Goal: Task Accomplishment & Management: Manage account settings

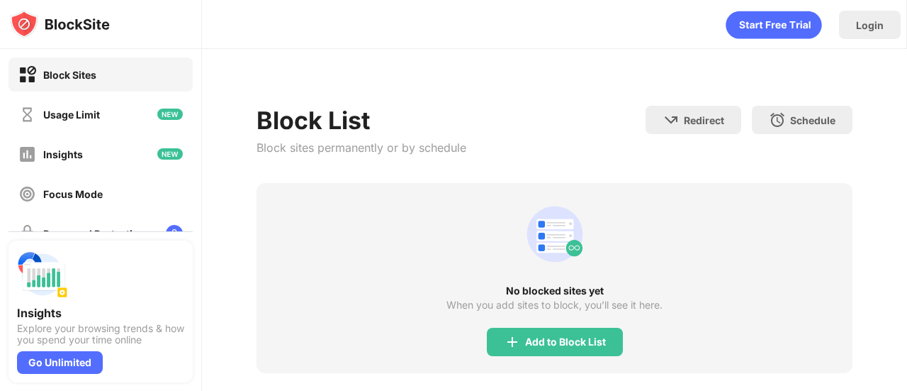
scroll to position [118, 0]
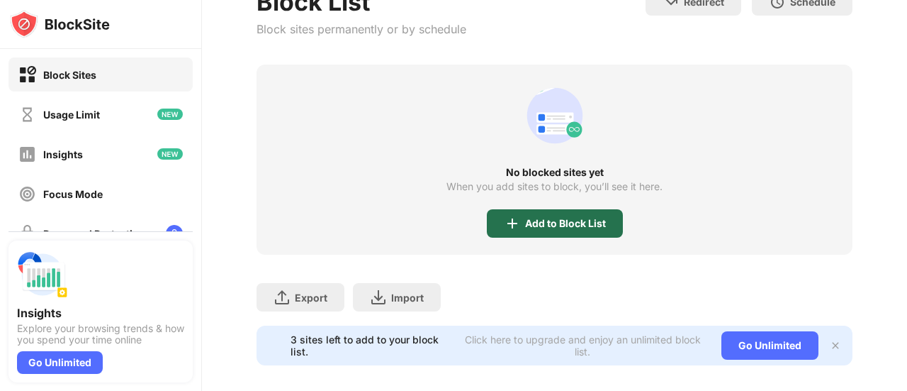
click at [566, 229] on div "Add to Block List" at bounding box center [555, 223] width 136 height 28
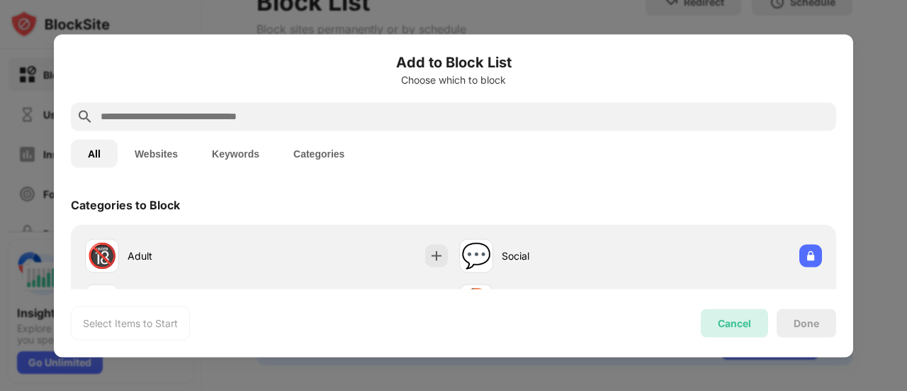
click at [729, 328] on div "Cancel" at bounding box center [734, 322] width 67 height 28
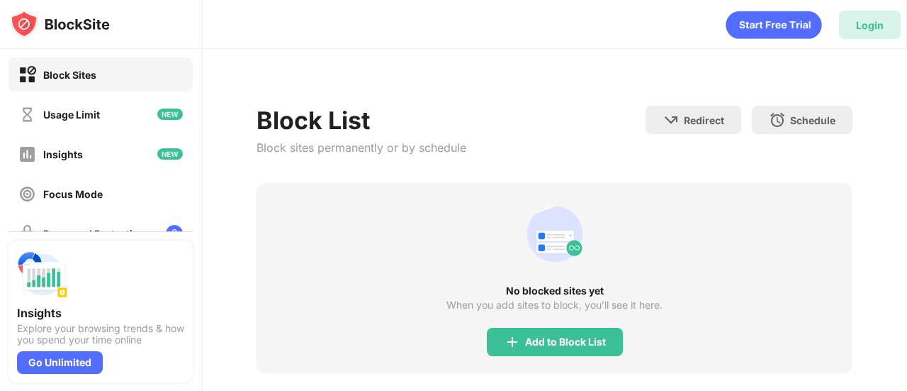
click at [876, 22] on div "Login" at bounding box center [870, 25] width 28 height 12
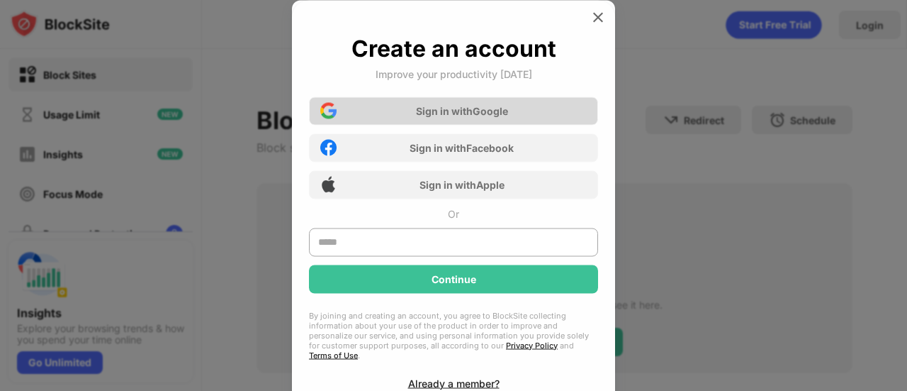
click at [490, 99] on div "Sign in with Google" at bounding box center [453, 110] width 289 height 28
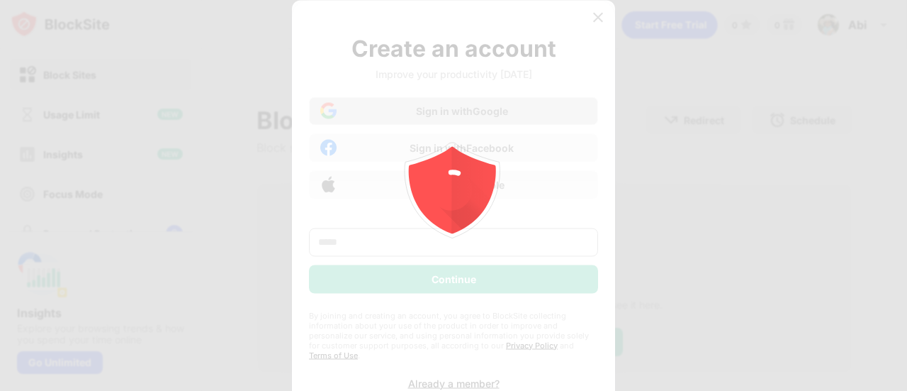
click at [483, 95] on icon "animation" at bounding box center [453, 195] width 255 height 255
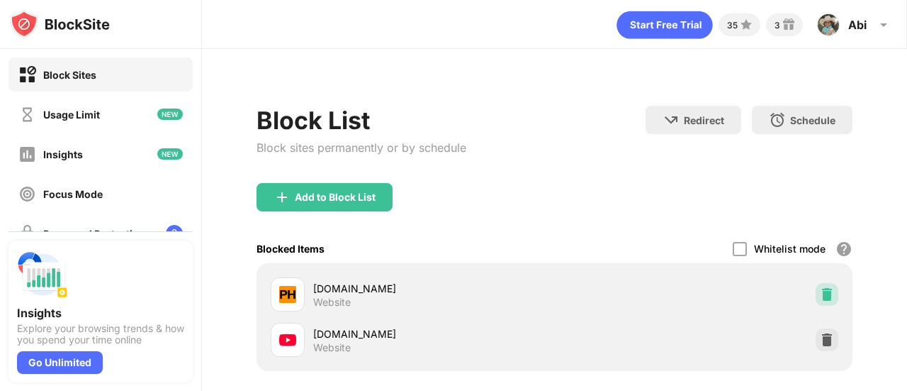
click at [820, 300] on img at bounding box center [827, 294] width 14 height 14
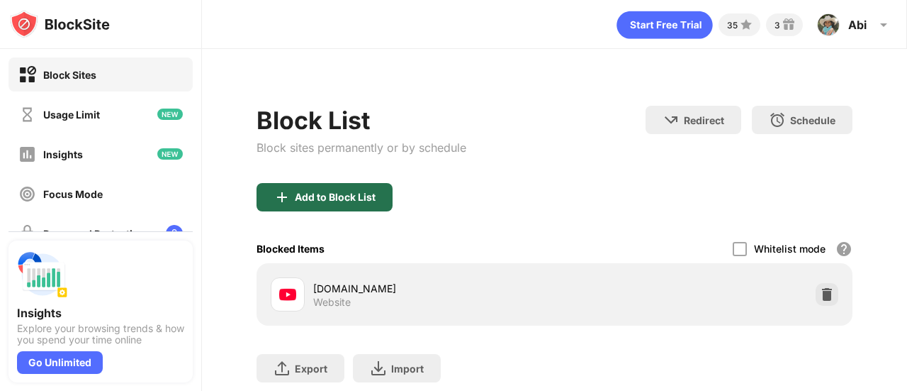
click at [308, 191] on div "Add to Block List" at bounding box center [335, 196] width 81 height 11
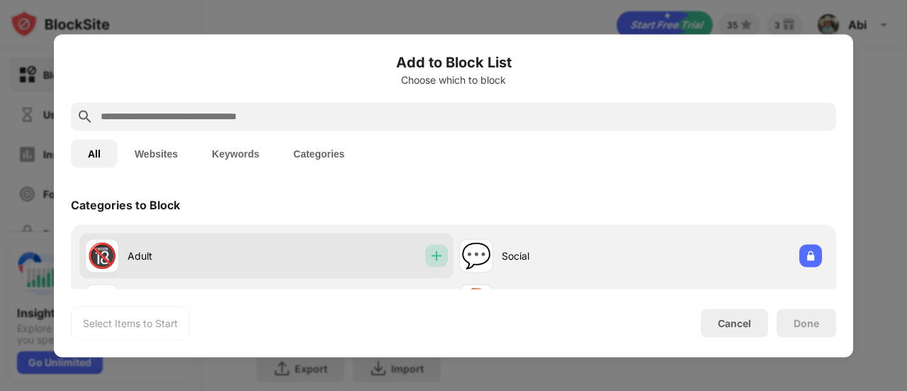
click at [432, 247] on div at bounding box center [436, 255] width 23 height 23
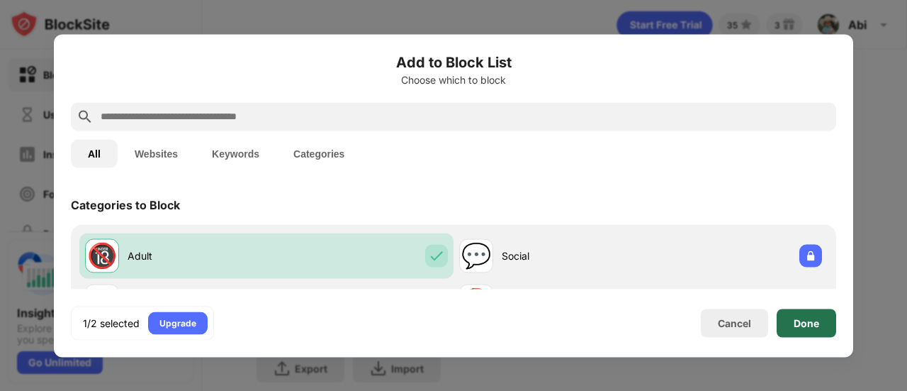
click at [810, 321] on div "Done" at bounding box center [807, 322] width 26 height 11
